Goal: Find specific page/section: Find specific page/section

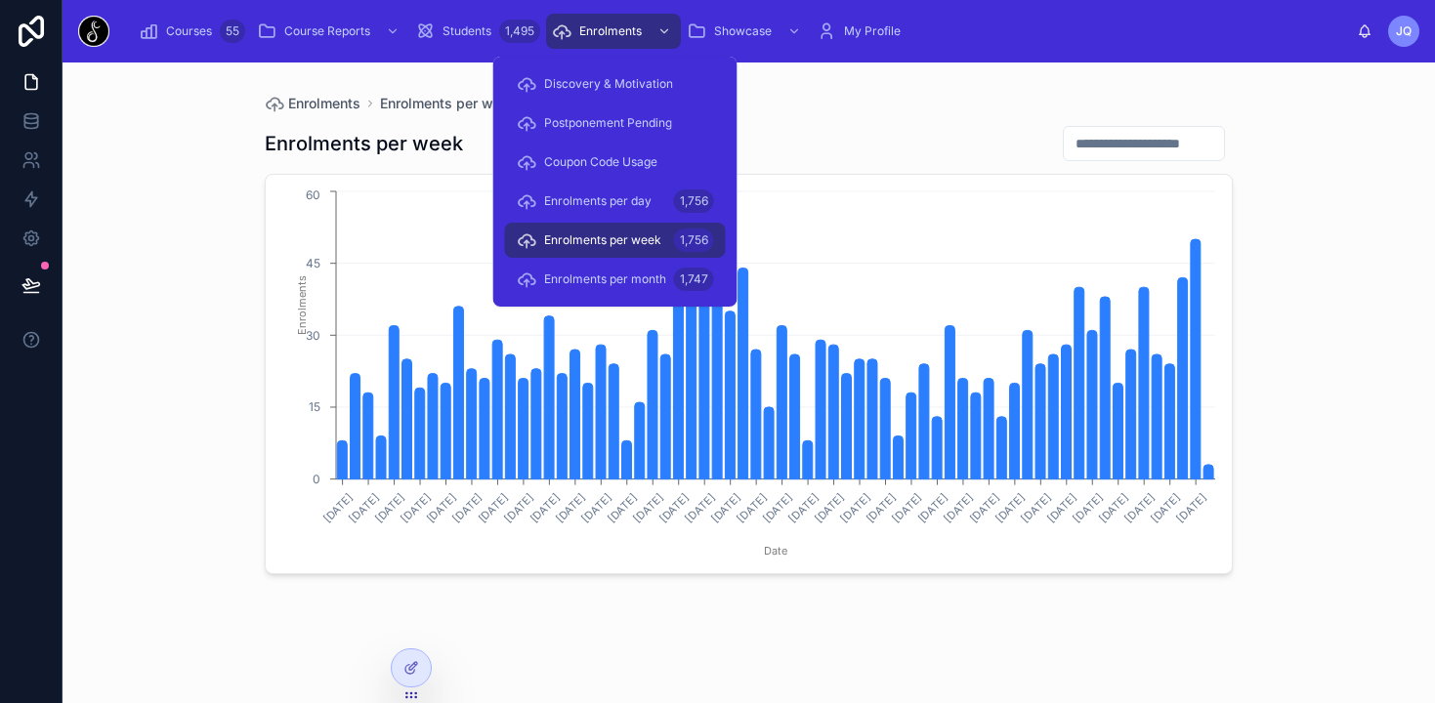
click at [612, 27] on span "Enrolments" at bounding box center [610, 31] width 63 height 16
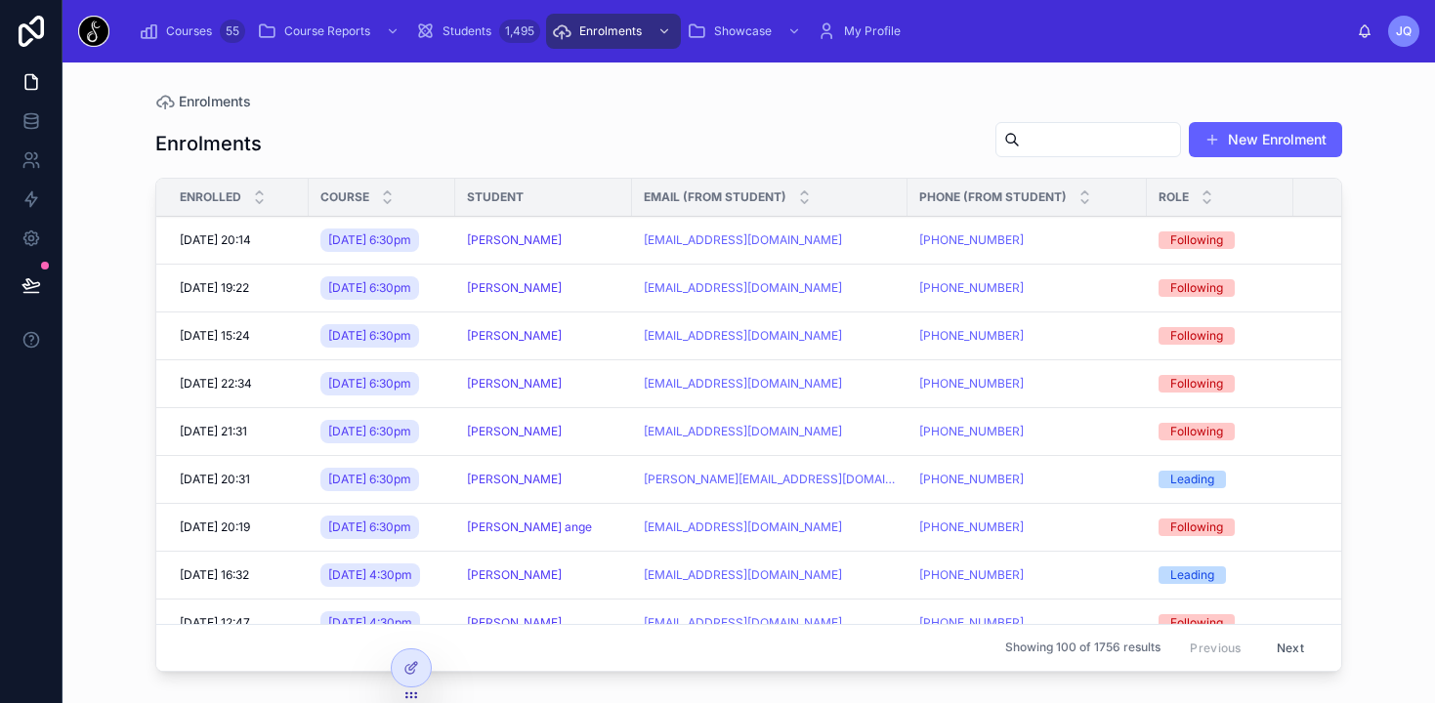
click at [202, 43] on div "Courses 55" at bounding box center [192, 31] width 106 height 31
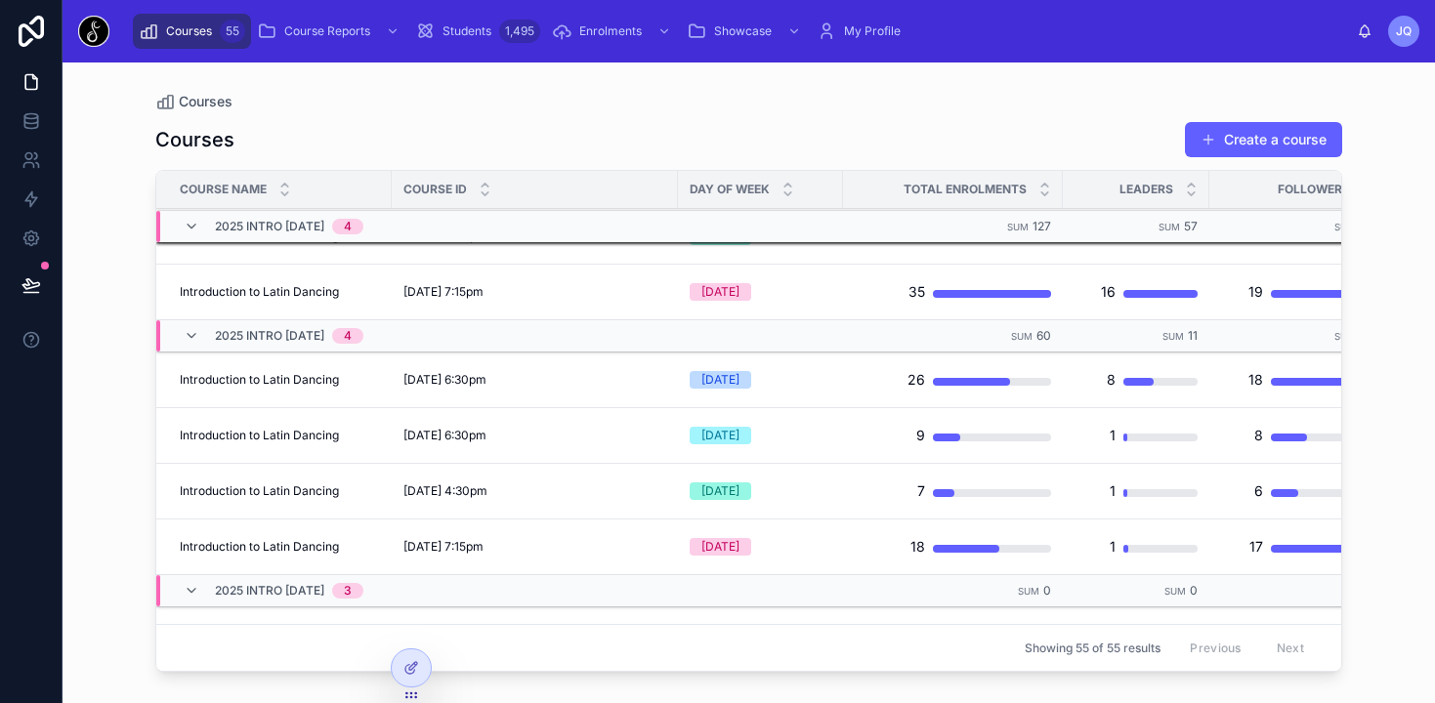
scroll to position [561, 45]
